Goal: Obtain resource: Download file/media

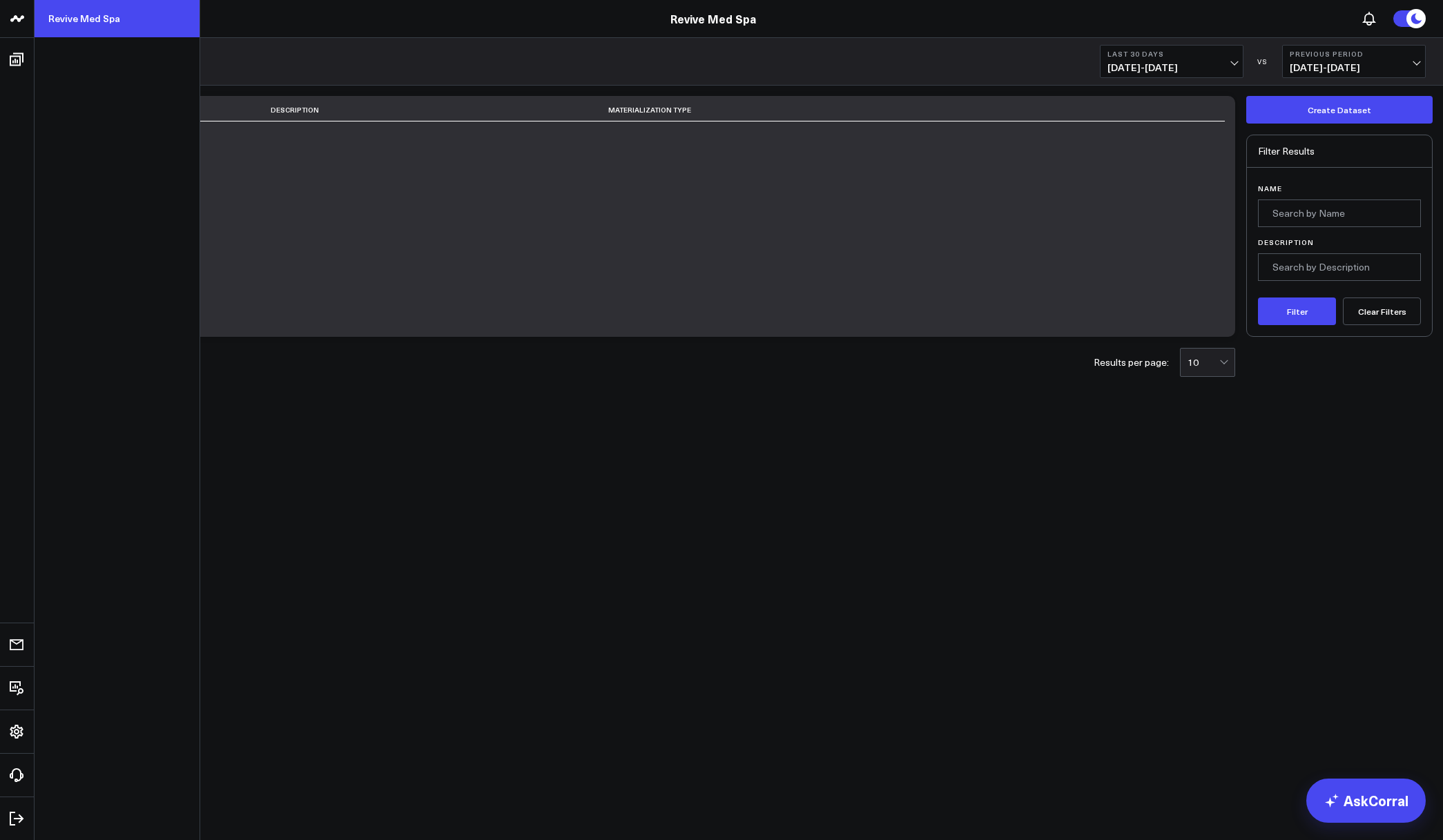
click at [84, 14] on link "Revive Med Spa" at bounding box center [117, 18] width 165 height 37
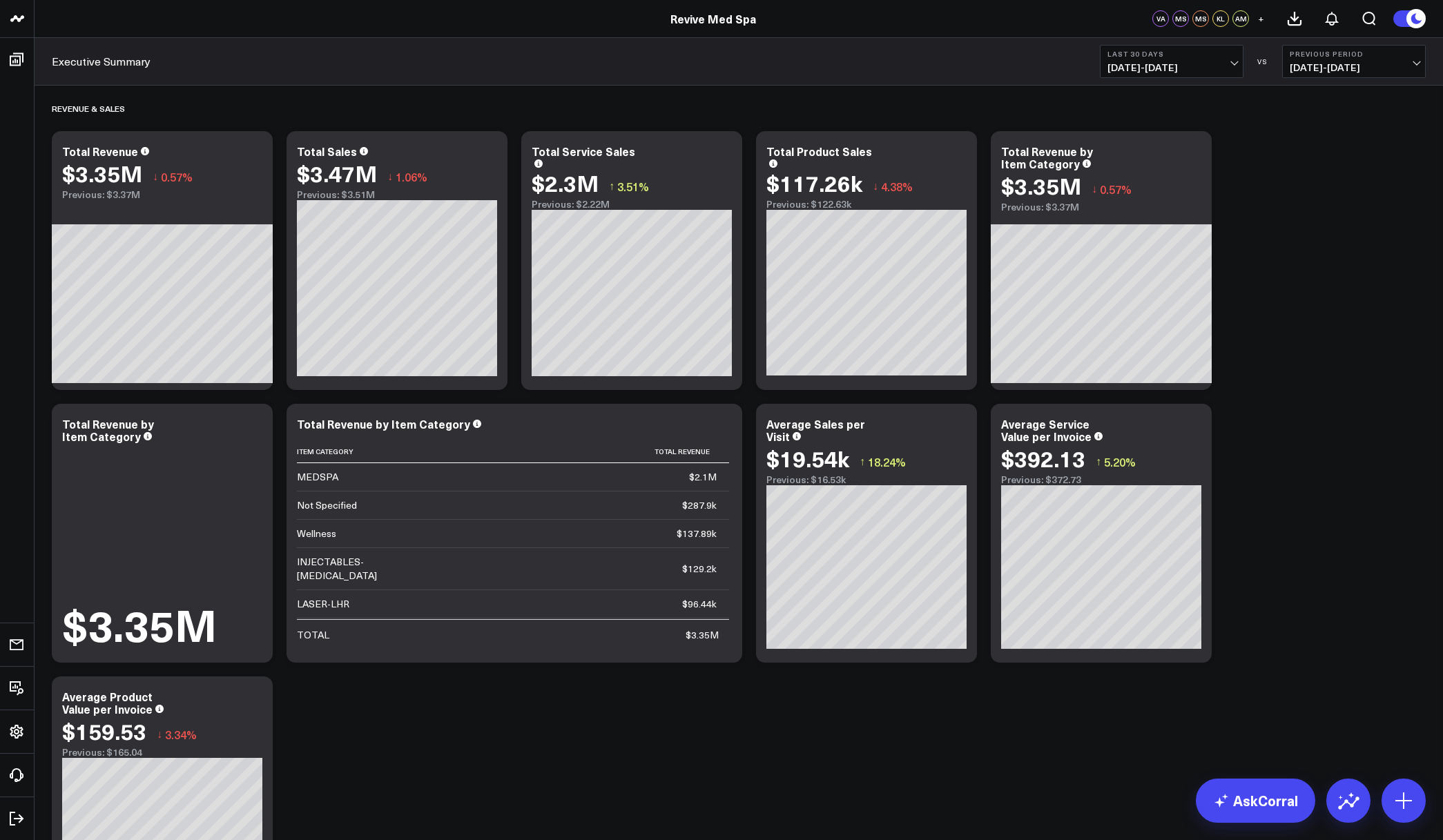
click at [1260, 19] on span "+" at bounding box center [1260, 18] width 6 height 10
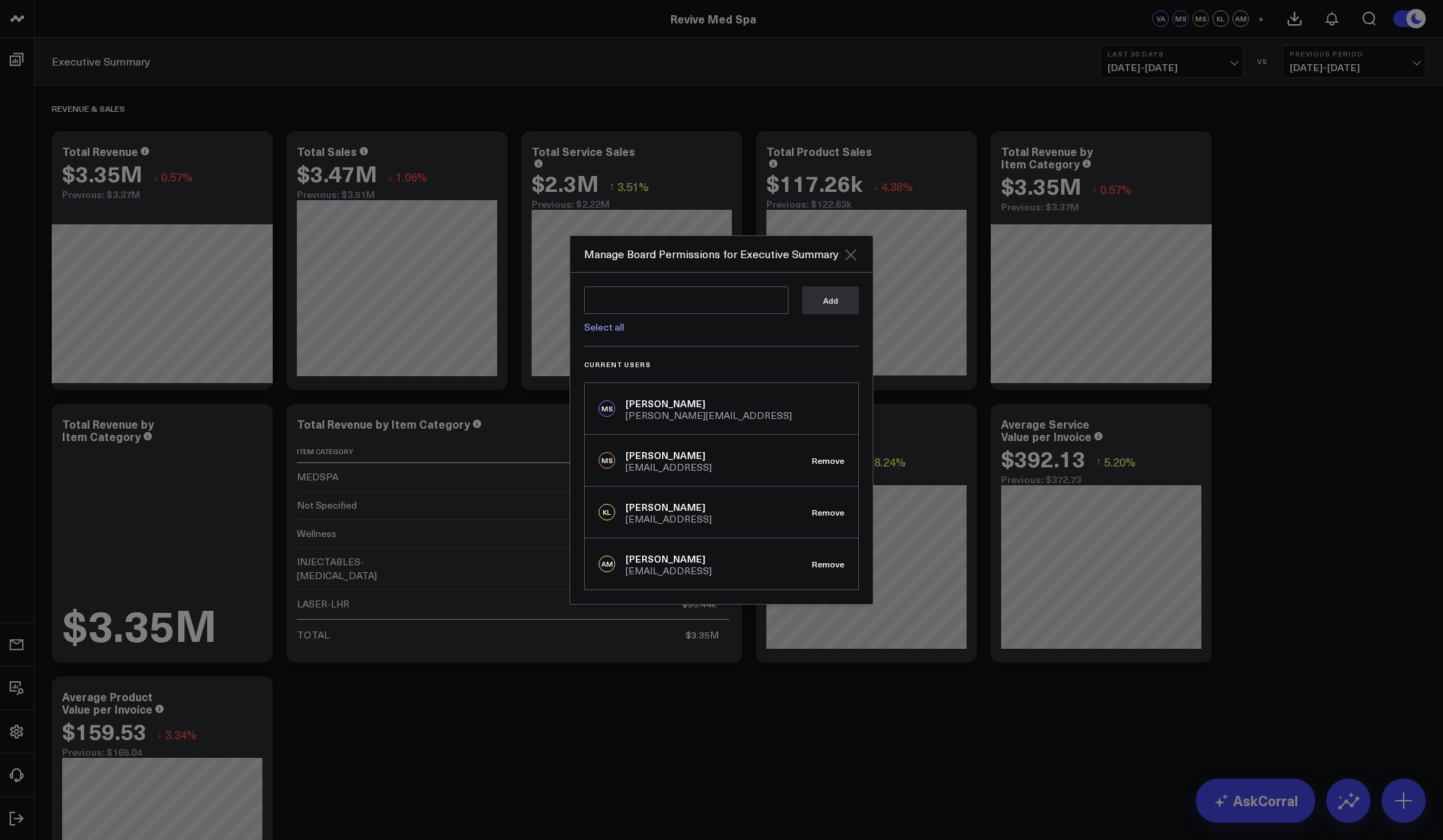
click at [846, 256] on icon "Close" at bounding box center [850, 255] width 16 height 16
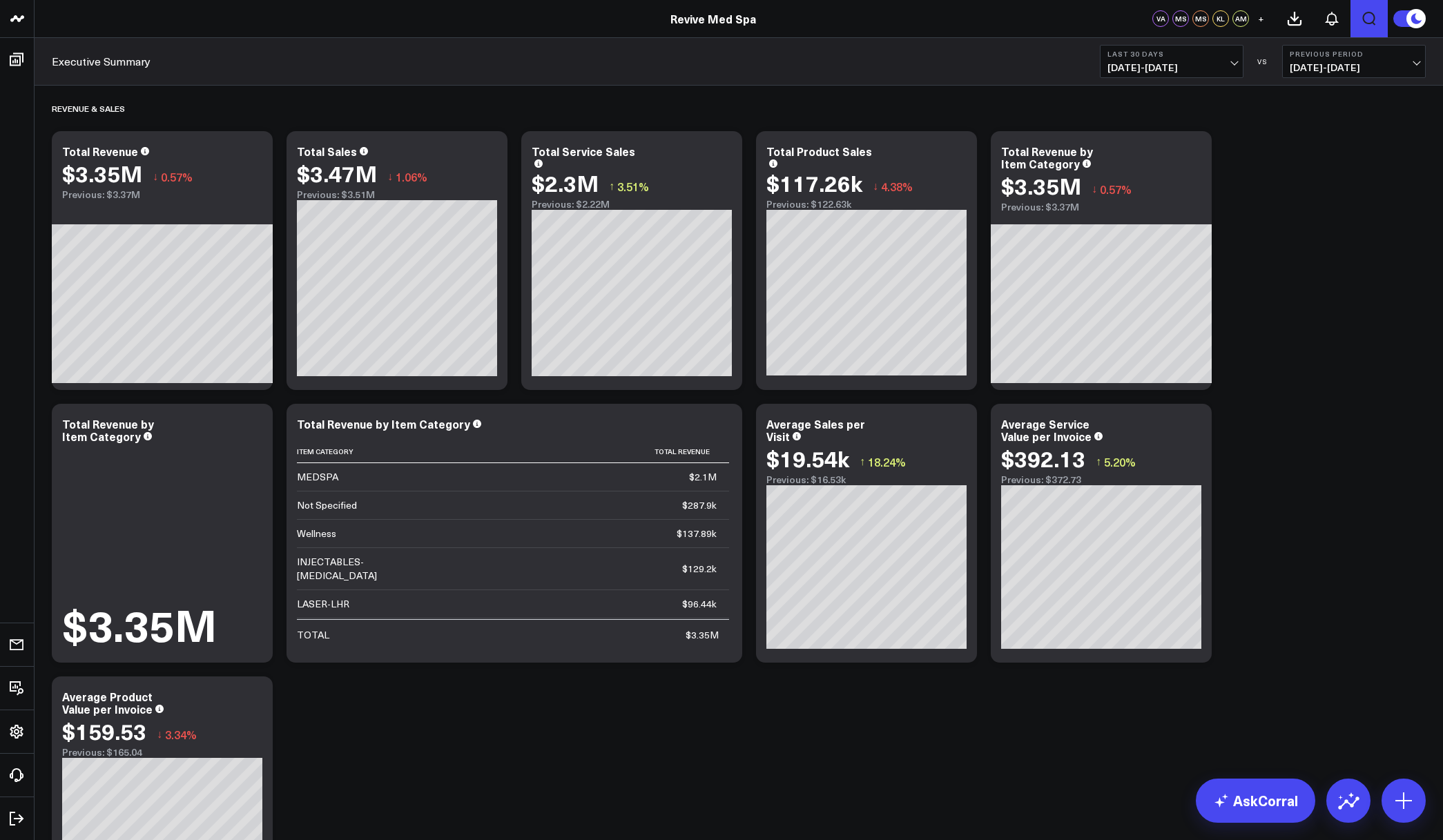
click at [1379, 23] on button "Open search" at bounding box center [1368, 18] width 37 height 37
click at [1291, 21] on icon at bounding box center [1294, 18] width 16 height 16
click at [1332, 27] on button "1" at bounding box center [1331, 18] width 37 height 37
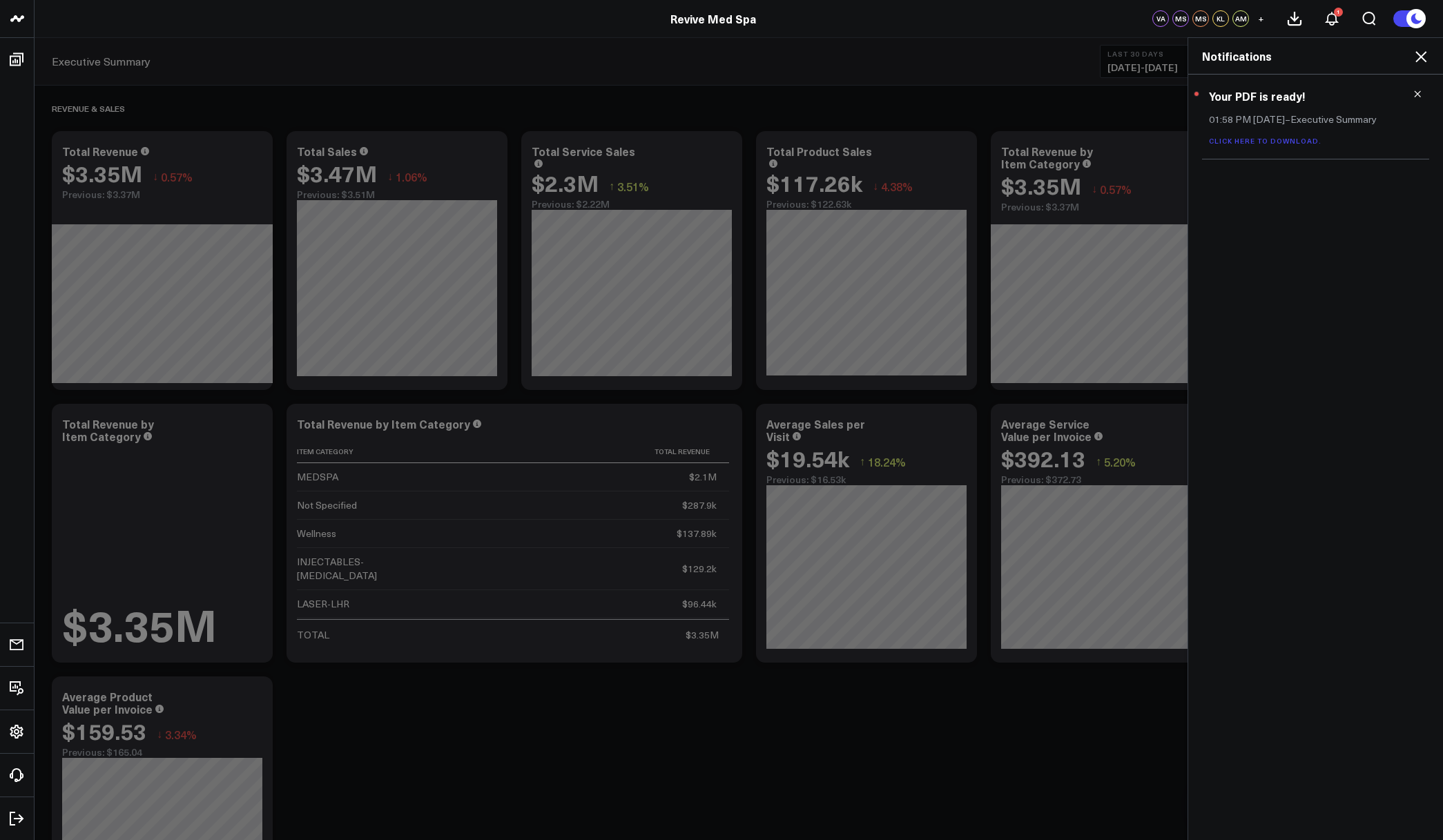
click at [1268, 139] on link "Click here to download." at bounding box center [1265, 140] width 112 height 10
